Goal: Find specific page/section: Find specific page/section

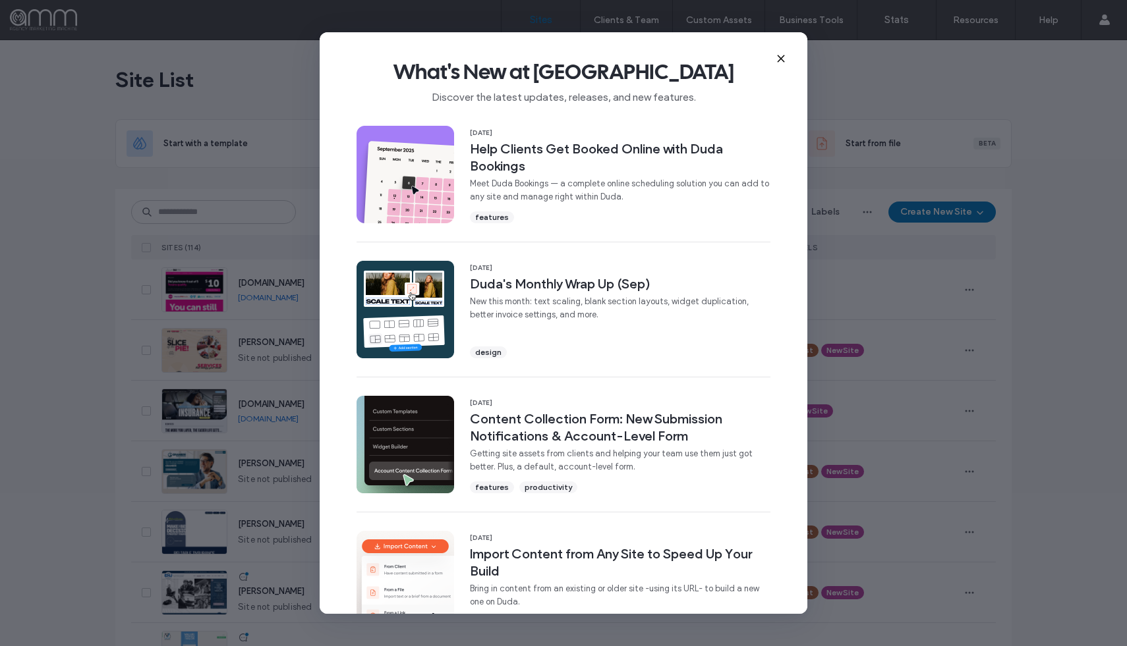
click at [787, 56] on div "What's New at [GEOGRAPHIC_DATA] Discover the latest updates, releases, and new …" at bounding box center [564, 76] width 488 height 88
click at [778, 59] on icon at bounding box center [781, 58] width 11 height 11
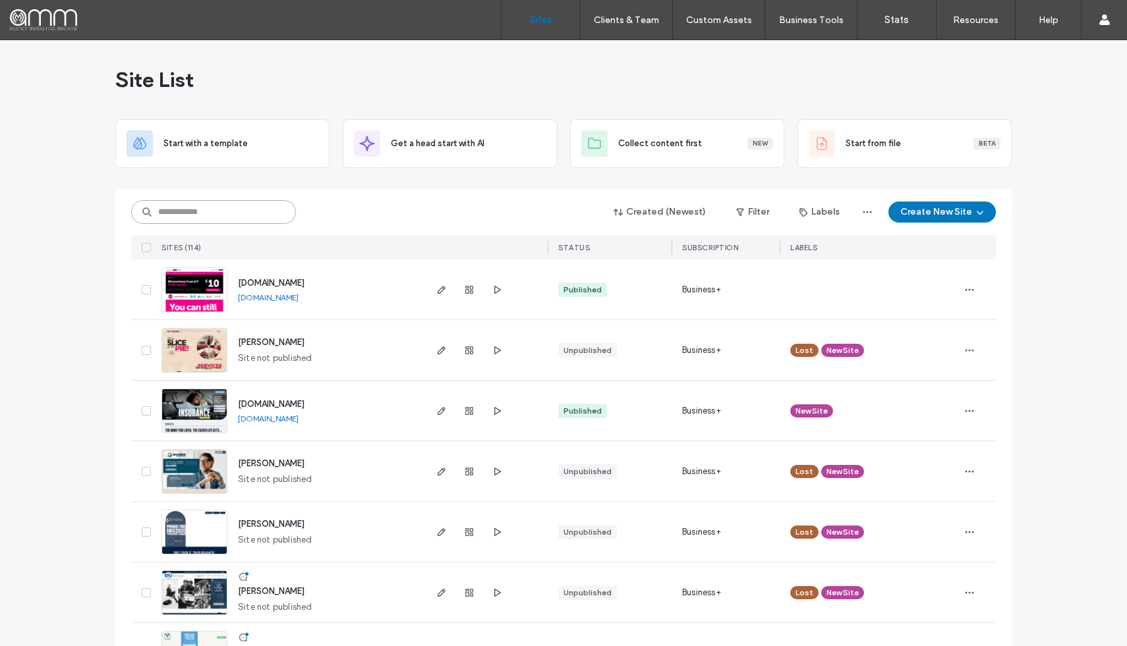
click at [226, 215] on input at bounding box center [213, 212] width 165 height 24
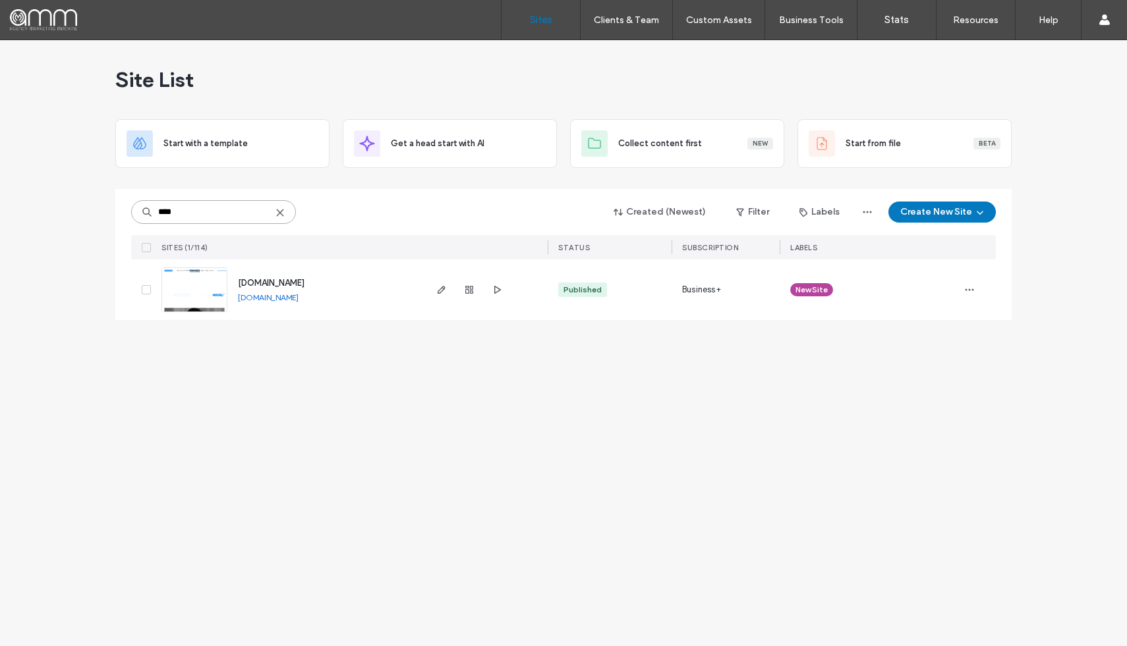
type input "****"
click at [295, 297] on link "[DOMAIN_NAME]" at bounding box center [268, 298] width 61 height 10
click at [190, 279] on img at bounding box center [194, 313] width 65 height 90
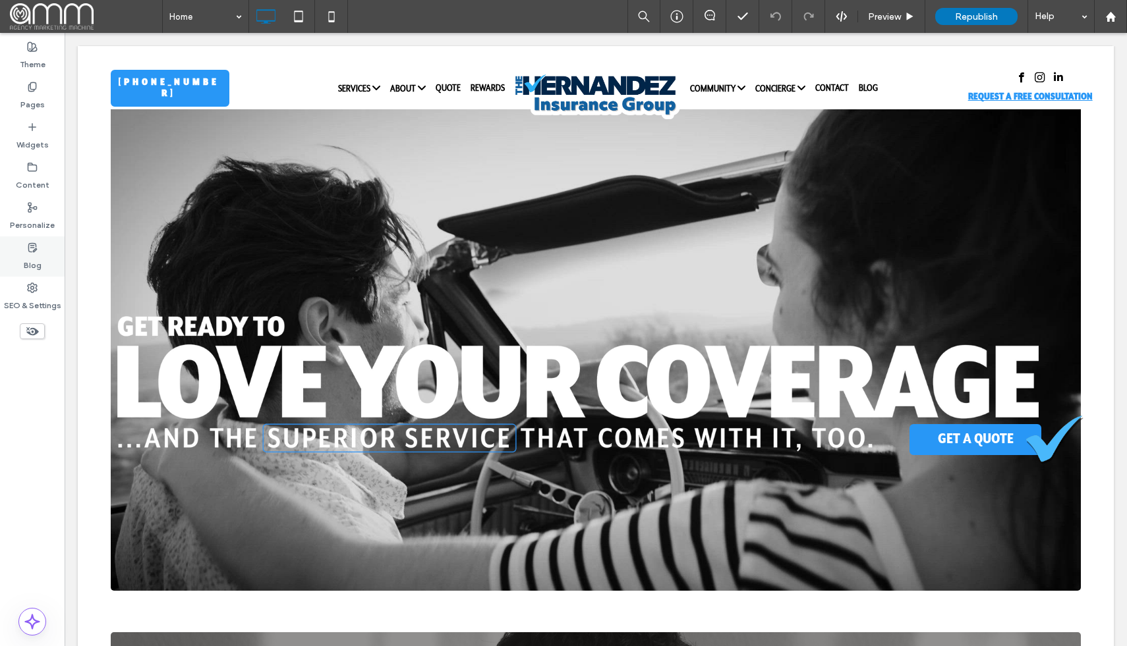
click at [31, 255] on label "Blog" at bounding box center [33, 262] width 18 height 18
